Goal: Task Accomplishment & Management: Manage account settings

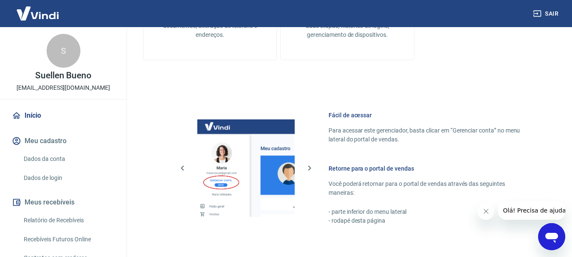
scroll to position [380, 0]
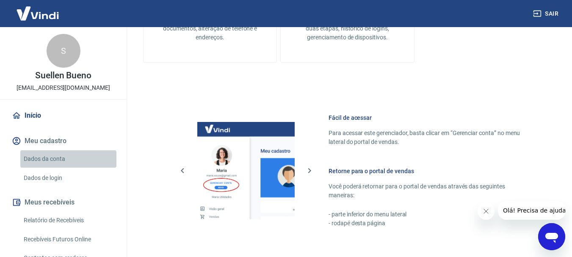
click at [80, 160] on link "Dados da conta" at bounding box center [68, 158] width 96 height 17
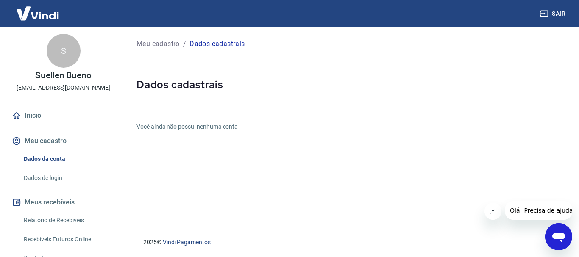
click at [74, 181] on link "Dados de login" at bounding box center [68, 177] width 96 height 17
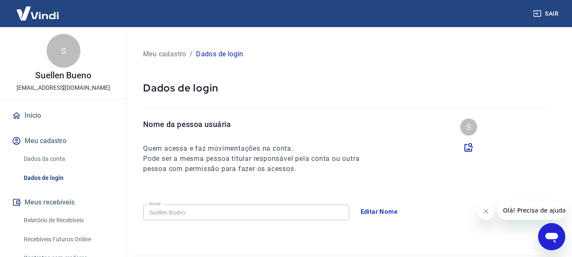
click at [87, 162] on link "Dados da conta" at bounding box center [68, 158] width 96 height 17
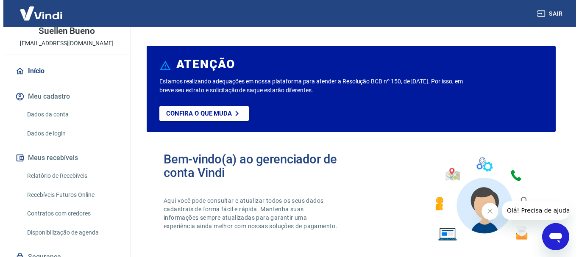
scroll to position [79, 0]
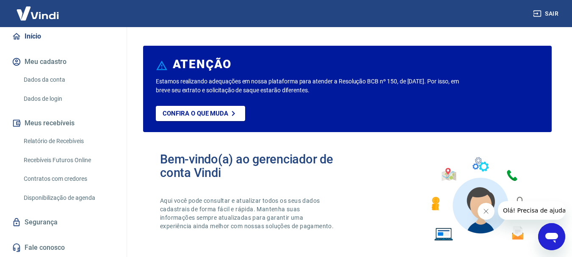
click at [76, 224] on link "Segurança" at bounding box center [63, 222] width 106 height 19
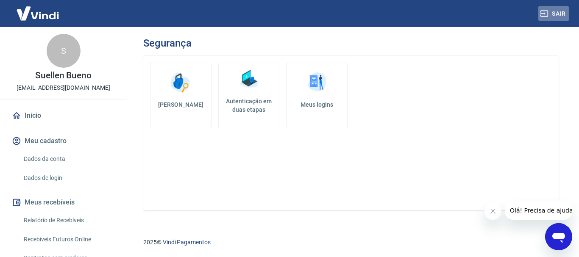
click at [559, 15] on button "Sair" at bounding box center [553, 14] width 31 height 16
